Goal: Task Accomplishment & Management: Use online tool/utility

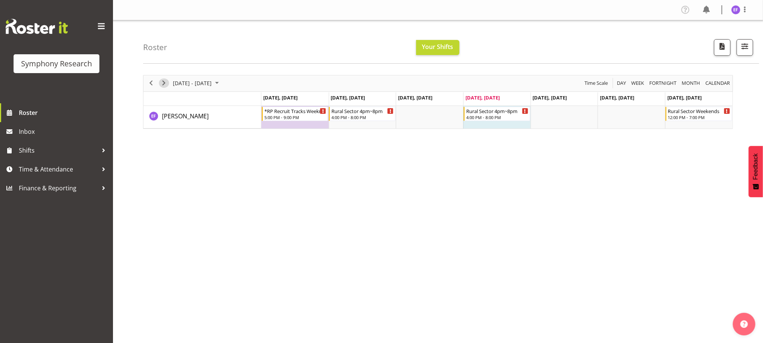
click at [162, 83] on span "Next" at bounding box center [163, 82] width 9 height 9
click at [150, 84] on span "Previous" at bounding box center [151, 82] width 9 height 9
click at [101, 165] on div at bounding box center [103, 169] width 11 height 11
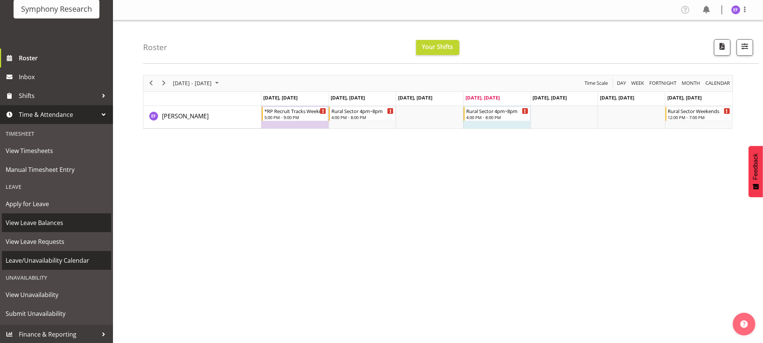
scroll to position [28, 0]
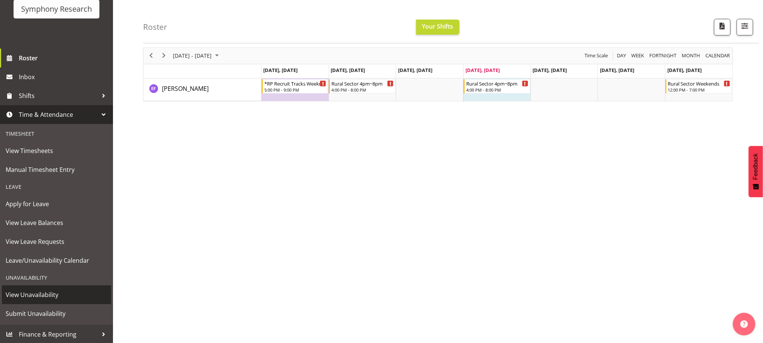
click at [35, 289] on span "View Unavailability" at bounding box center [57, 294] width 102 height 11
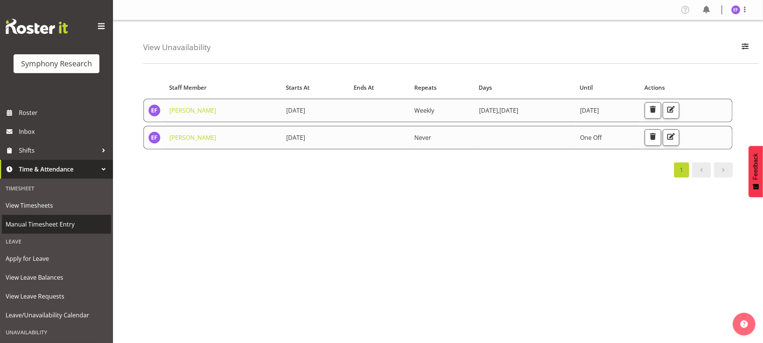
click at [61, 226] on span "Manual Timesheet Entry" at bounding box center [57, 224] width 102 height 11
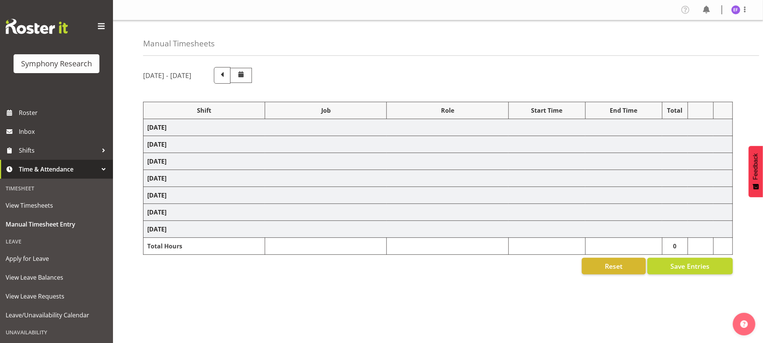
select select "48116"
select select "10587"
select select "47"
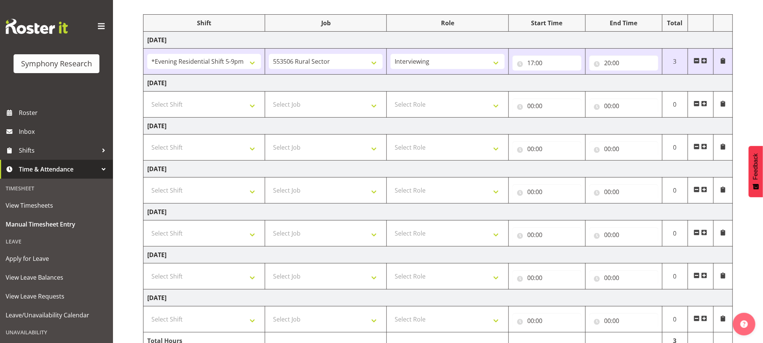
scroll to position [113, 0]
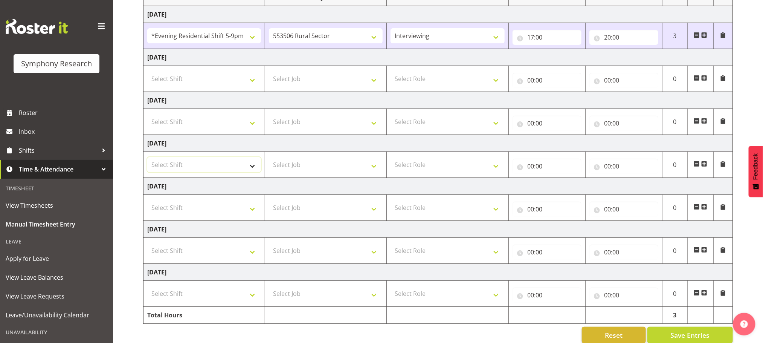
click at [251, 167] on select "Select Shift !!Weekend Residential (Roster IT Shift Label) *Business 9/10am ~ 4…" at bounding box center [204, 164] width 114 height 15
select select "48116"
click at [147, 159] on select "Select Shift !!Weekend Residential (Roster IT Shift Label) *Business 9/10am ~ 4…" at bounding box center [204, 164] width 114 height 15
click at [373, 171] on select "Select Job 550060 IF Admin 553492 World Poll Aus Wave 2 Main 2025 553493 World …" at bounding box center [326, 164] width 114 height 15
select select "10587"
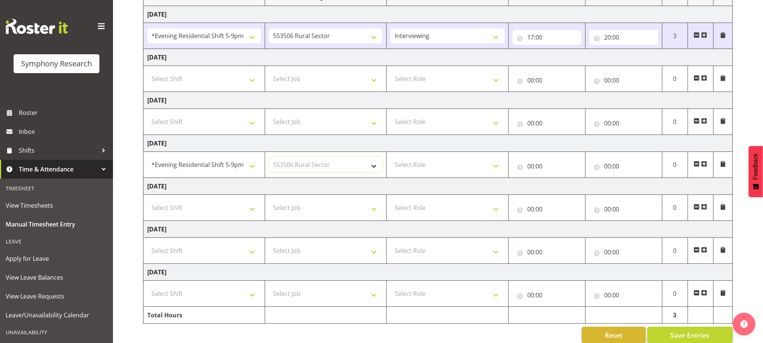
click at [269, 159] on select "Select Job 550060 IF Admin 553492 World Poll Aus Wave 2 Main 2025 553493 World …" at bounding box center [326, 164] width 114 height 15
click at [496, 167] on select "Select Role Briefing Interviewing" at bounding box center [448, 164] width 114 height 15
select select "47"
click at [391, 159] on select "Select Role Briefing Interviewing" at bounding box center [448, 164] width 114 height 15
click at [529, 168] on input "00:00" at bounding box center [547, 166] width 69 height 15
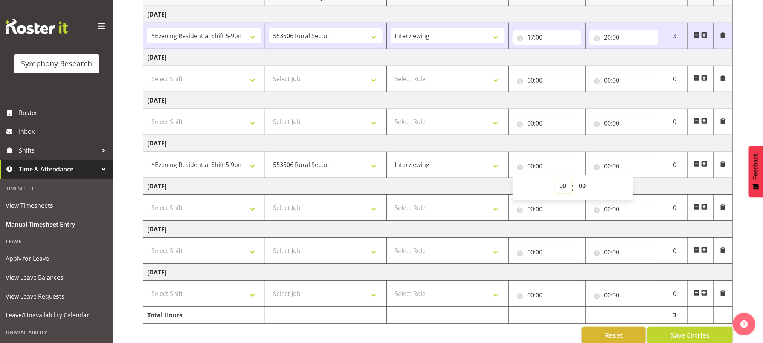
click at [564, 186] on select "00 01 02 03 04 05 06 07 08 09 10 11 12 13 14 15 16 17 18 19 20 21 22 23" at bounding box center [564, 185] width 17 height 15
select select "18"
click at [556, 180] on select "00 01 02 03 04 05 06 07 08 09 10 11 12 13 14 15 16 17 18 19 20 21 22 23" at bounding box center [564, 185] width 17 height 15
type input "18:00"
click at [583, 184] on select "00 01 02 03 04 05 06 07 08 09 10 11 12 13 14 15 16 17 18 19 20 21 22 23 24 25 2…" at bounding box center [583, 185] width 17 height 15
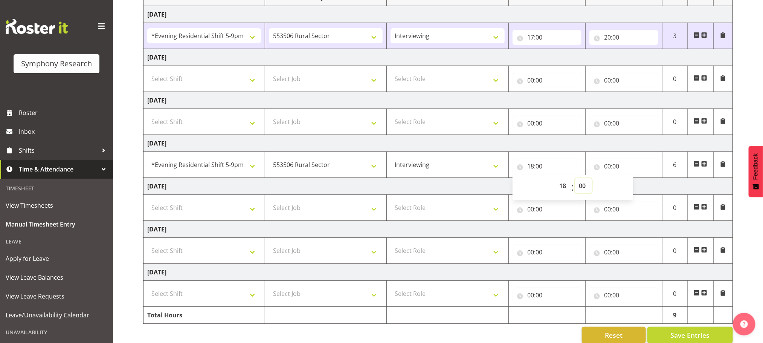
select select "15"
click at [575, 180] on select "00 01 02 03 04 05 06 07 08 09 10 11 12 13 14 15 16 17 18 19 20 21 22 23 24 25 2…" at bounding box center [583, 185] width 17 height 15
type input "18:15"
click at [607, 168] on input "00:00" at bounding box center [624, 166] width 69 height 15
click at [637, 185] on select "00 01 02 03 04 05 06 07 08 09 10 11 12 13 14 15 16 17 18 19 20 21 22 23" at bounding box center [641, 185] width 17 height 15
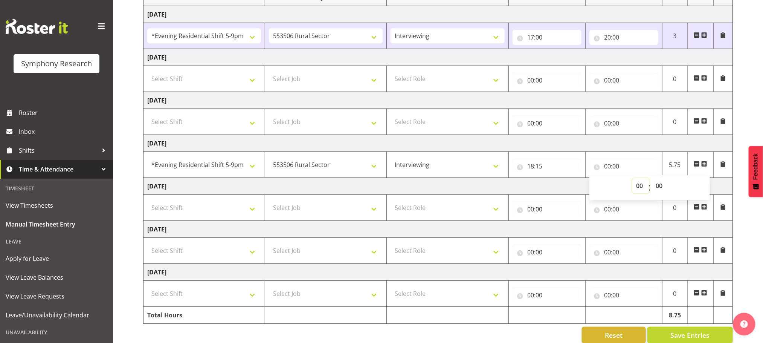
select select "20"
click at [633, 180] on select "00 01 02 03 04 05 06 07 08 09 10 11 12 13 14 15 16 17 18 19 20 21 22 23" at bounding box center [641, 185] width 17 height 15
type input "20:00"
click at [660, 185] on select "00 01 02 03 04 05 06 07 08 09 10 11 12 13 14 15 16 17 18 19 20 21 22 23 24 25 2…" at bounding box center [660, 185] width 17 height 15
select select "17"
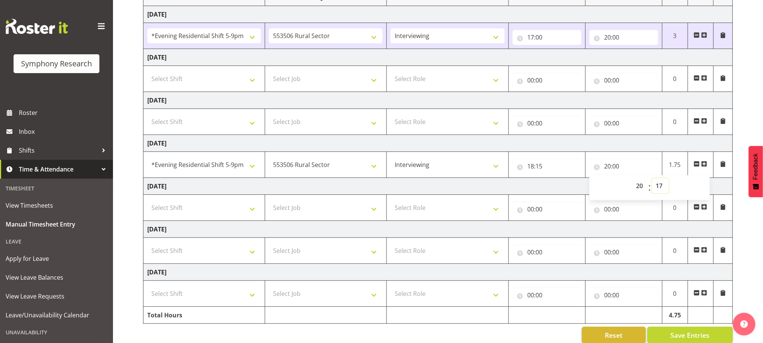
click at [652, 180] on select "00 01 02 03 04 05 06 07 08 09 10 11 12 13 14 15 16 17 18 19 20 21 22 23 24 25 2…" at bounding box center [660, 185] width 17 height 15
type input "20:17"
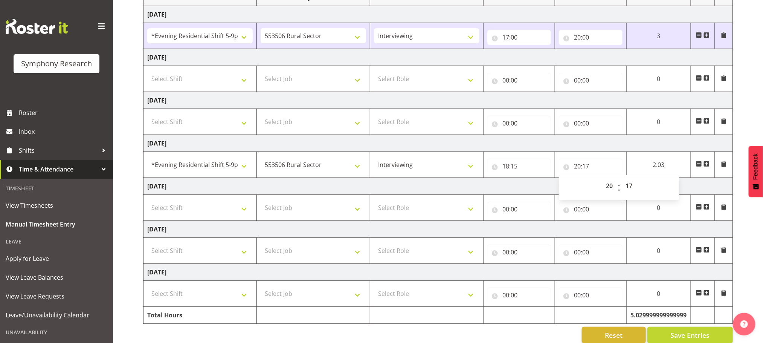
click at [709, 164] on span at bounding box center [707, 164] width 6 height 6
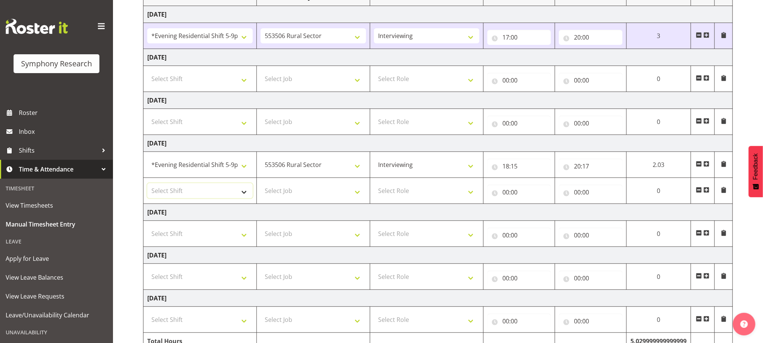
click at [246, 193] on select "Select Shift !!Weekend Residential (Roster IT Shift Label) *Business 9/10am ~ 4…" at bounding box center [199, 190] width 105 height 15
select select "48116"
click at [147, 185] on select "Select Shift !!Weekend Residential (Roster IT Shift Label) *Business 9/10am ~ 4…" at bounding box center [199, 190] width 105 height 15
click at [359, 193] on select "Select Job 550060 IF Admin 553492 World Poll Aus Wave 2 Main 2025 553493 World …" at bounding box center [313, 190] width 105 height 15
select select "10575"
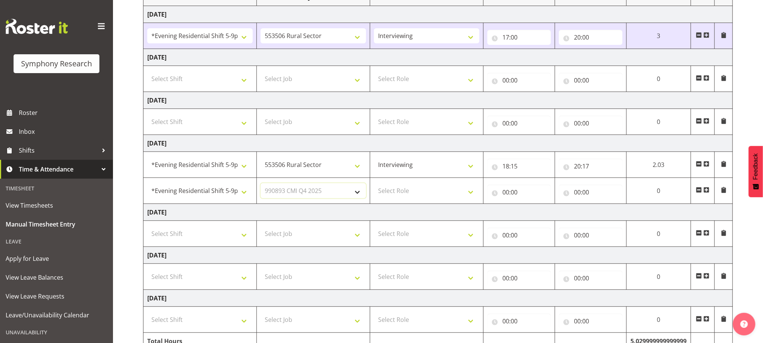
click at [261, 185] on select "Select Job 550060 IF Admin 553492 World Poll Aus Wave 2 Main 2025 553493 World …" at bounding box center [313, 190] width 105 height 15
click at [472, 197] on select "Select Role Briefing Interviewing" at bounding box center [426, 190] width 105 height 15
select select "47"
click at [374, 185] on select "Select Role Briefing Interviewing" at bounding box center [426, 190] width 105 height 15
click at [506, 196] on input "00:00" at bounding box center [520, 192] width 64 height 15
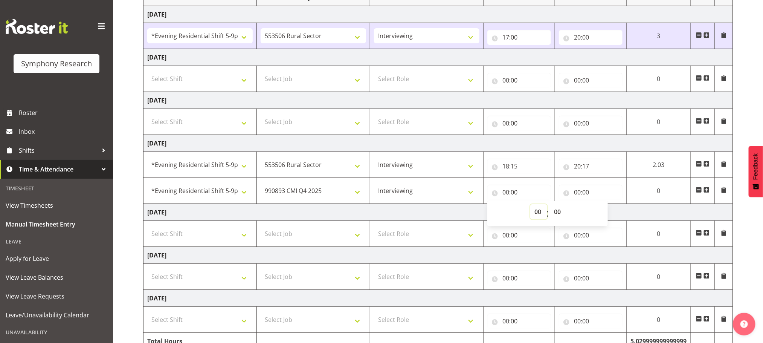
click at [536, 212] on select "00 01 02 03 04 05 06 07 08 09 10 11 12 13 14 15 16 17 18 19 20 21 22 23" at bounding box center [538, 211] width 17 height 15
select select "20"
click at [547, 206] on select "00 01 02 03 04 05 06 07 08 09 10 11 12 13 14 15 16 17 18 19 20 21 22 23" at bounding box center [538, 211] width 17 height 15
type input "20:00"
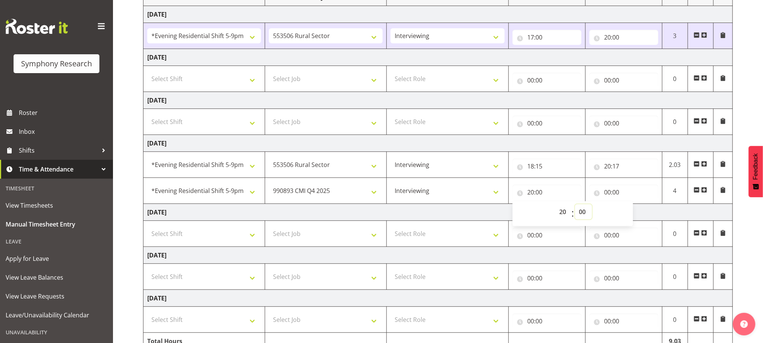
click at [584, 212] on select "00 01 02 03 04 05 06 07 08 09 10 11 12 13 14 15 16 17 18 19 20 21 22 23 24 25 2…" at bounding box center [583, 211] width 17 height 15
select select "18"
click at [575, 206] on select "00 01 02 03 04 05 06 07 08 09 10 11 12 13 14 15 16 17 18 19 20 21 22 23 24 25 2…" at bounding box center [583, 211] width 17 height 15
type input "20:18"
click at [610, 193] on input "00:00" at bounding box center [624, 192] width 69 height 15
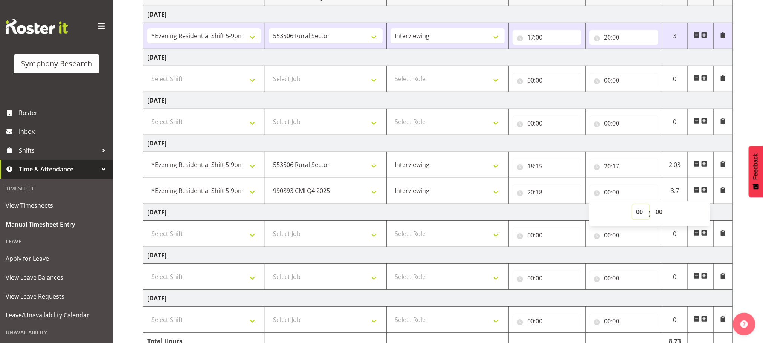
click at [641, 214] on select "00 01 02 03 04 05 06 07 08 09 10 11 12 13 14 15 16 17 18 19 20 21 22 23" at bounding box center [641, 211] width 17 height 15
select select "21"
click at [633, 206] on select "00 01 02 03 04 05 06 07 08 09 10 11 12 13 14 15 16 17 18 19 20 21 22 23" at bounding box center [641, 211] width 17 height 15
type input "21:00"
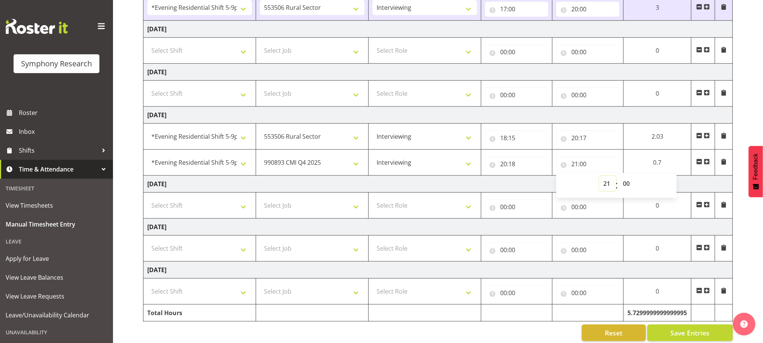
scroll to position [156, 0]
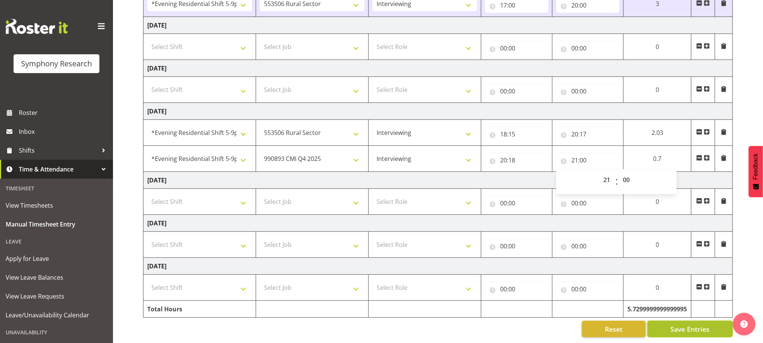
click at [689, 324] on span "Save Entries" at bounding box center [690, 329] width 39 height 10
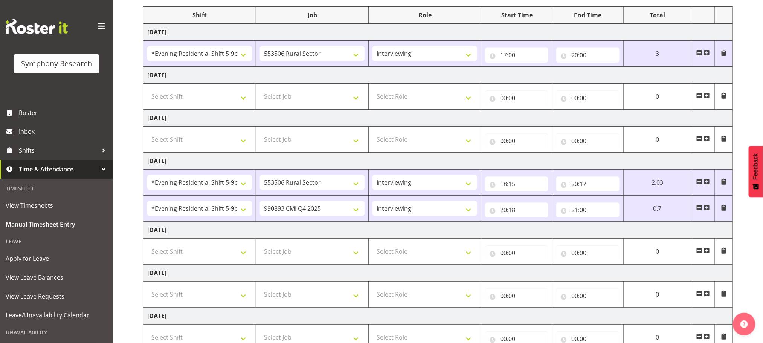
scroll to position [0, 0]
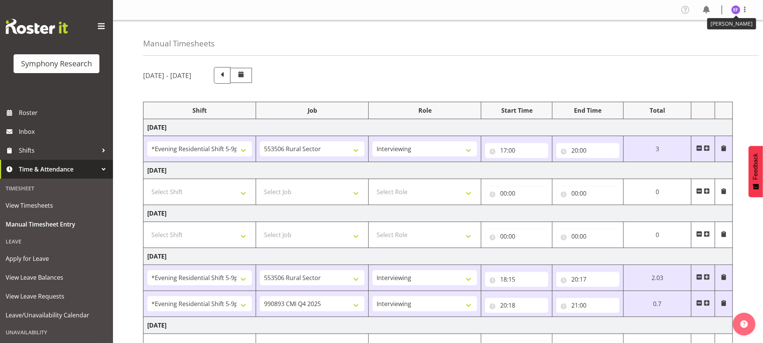
click at [738, 9] on img at bounding box center [736, 9] width 9 height 9
click at [695, 40] on link "Log Out" at bounding box center [713, 40] width 72 height 14
